Goal: Find specific page/section

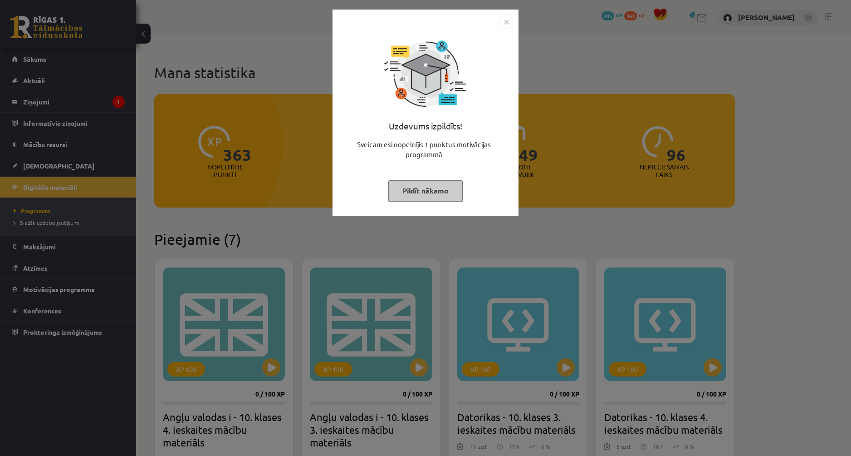
click at [427, 196] on button "Pildīt nākamo" at bounding box center [425, 190] width 74 height 21
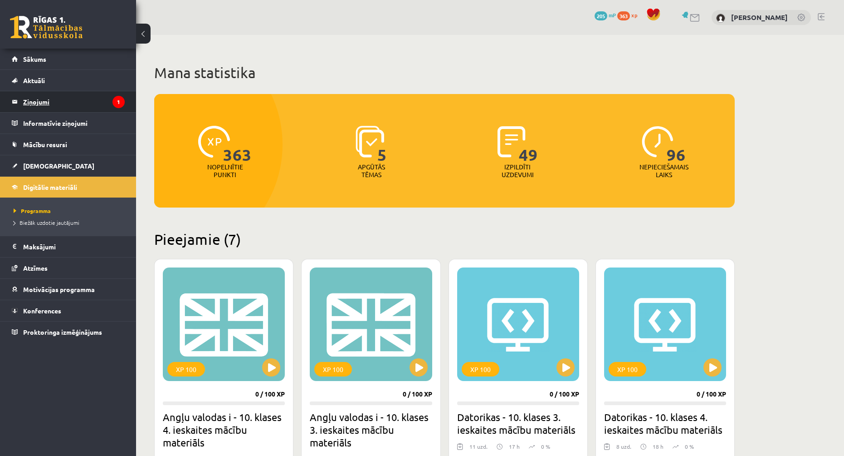
click at [69, 105] on legend "Ziņojumi 1" at bounding box center [74, 101] width 102 height 21
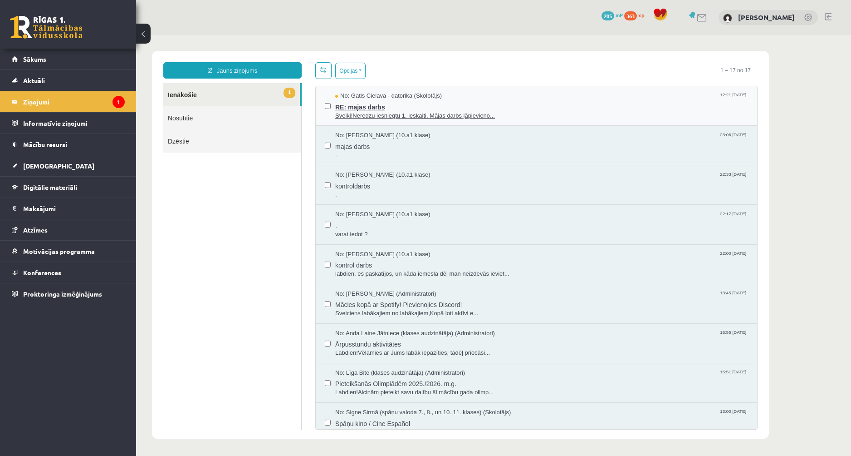
click at [467, 105] on span "RE: majas darbs" at bounding box center [541, 105] width 413 height 11
